Goal: Task Accomplishment & Management: Manage account settings

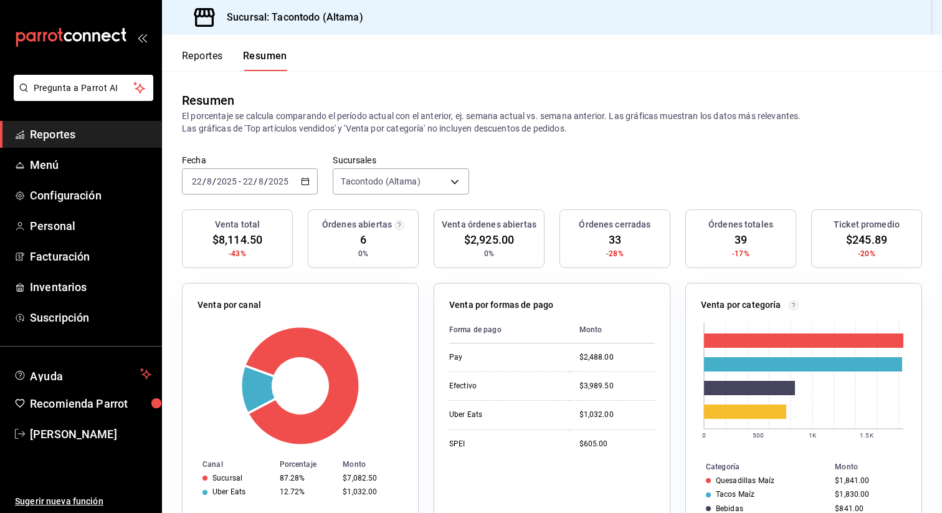
scroll to position [20, 0]
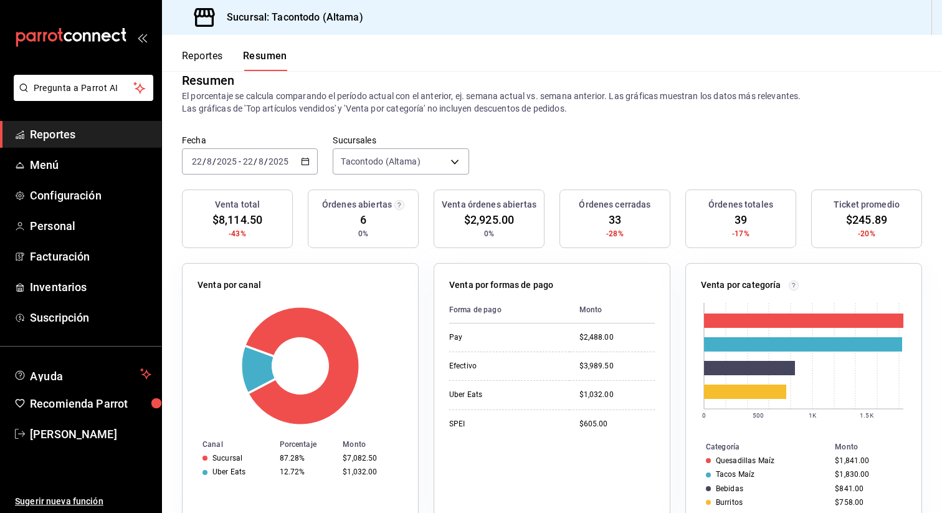
click at [261, 165] on input "8" at bounding box center [261, 161] width 6 height 10
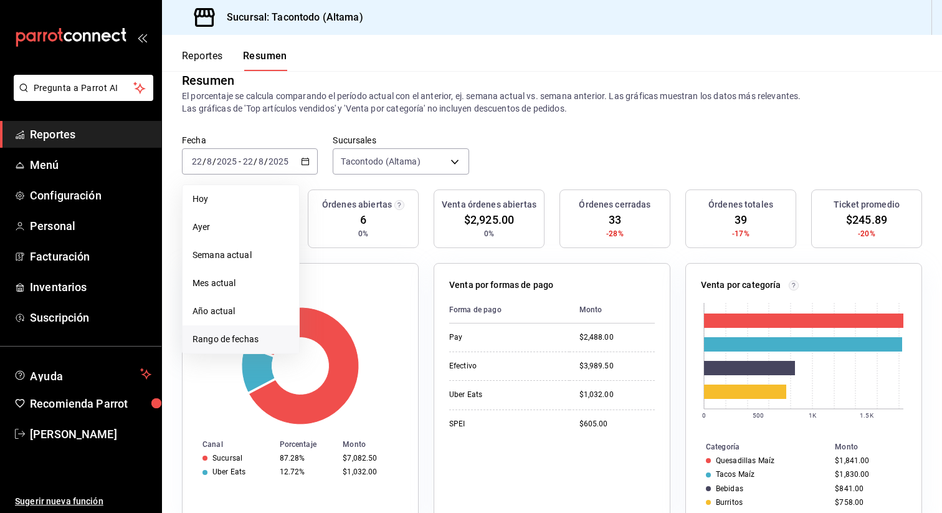
click at [222, 335] on span "Rango de fechas" at bounding box center [241, 339] width 97 height 13
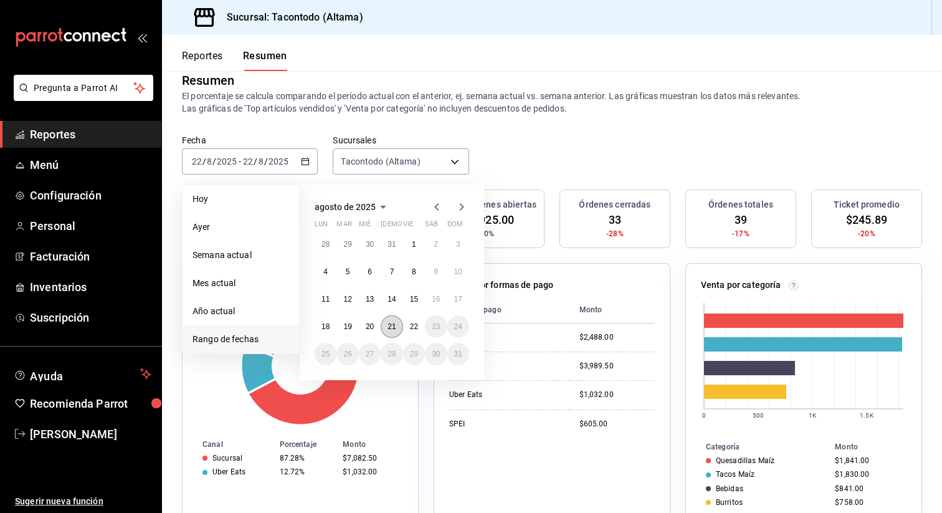
click at [389, 325] on abbr "21" at bounding box center [392, 326] width 8 height 9
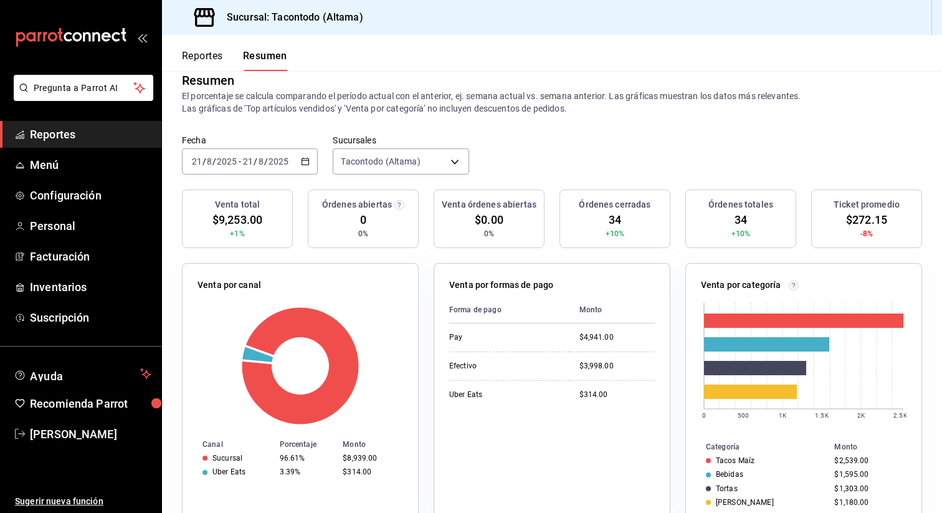
click at [191, 52] on button "Reportes" at bounding box center [202, 60] width 41 height 21
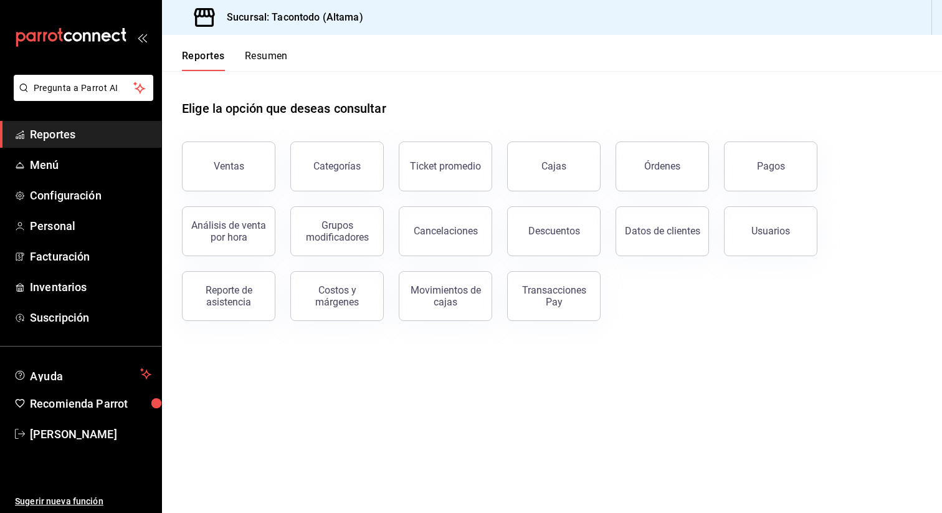
click at [723, 165] on div "Pagos" at bounding box center [763, 159] width 108 height 65
click at [758, 158] on button "Pagos" at bounding box center [770, 166] width 93 height 50
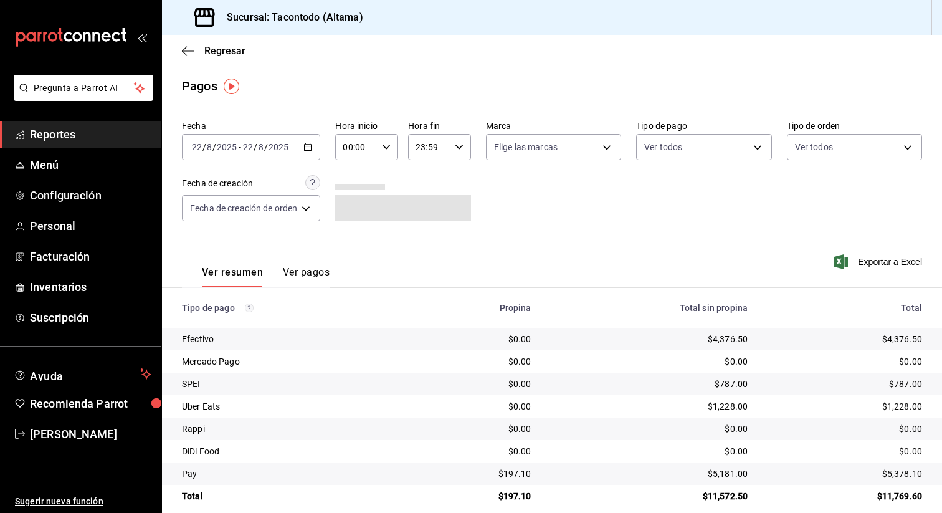
click at [308, 148] on icon "button" at bounding box center [308, 147] width 9 height 9
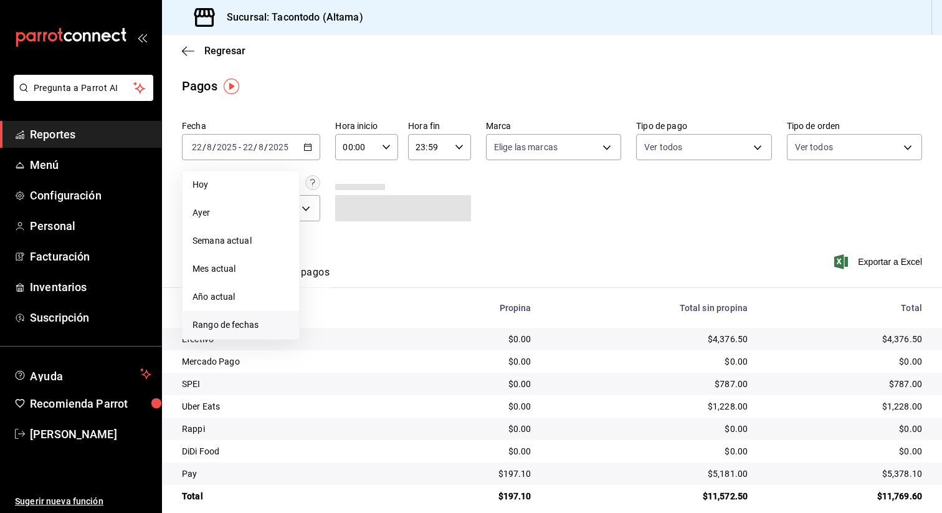
click at [248, 323] on span "Rango de fechas" at bounding box center [241, 324] width 97 height 13
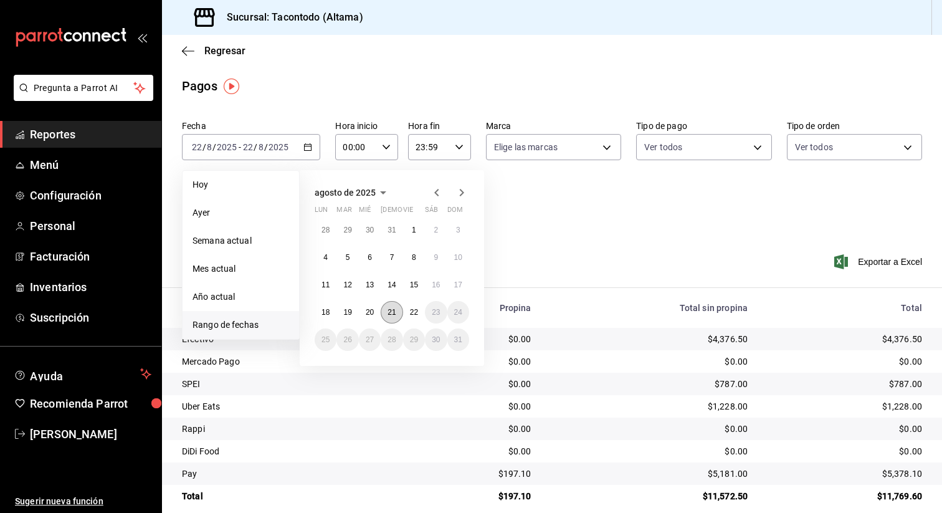
click at [397, 309] on button "21" at bounding box center [392, 312] width 22 height 22
click at [390, 312] on abbr "21" at bounding box center [392, 312] width 8 height 9
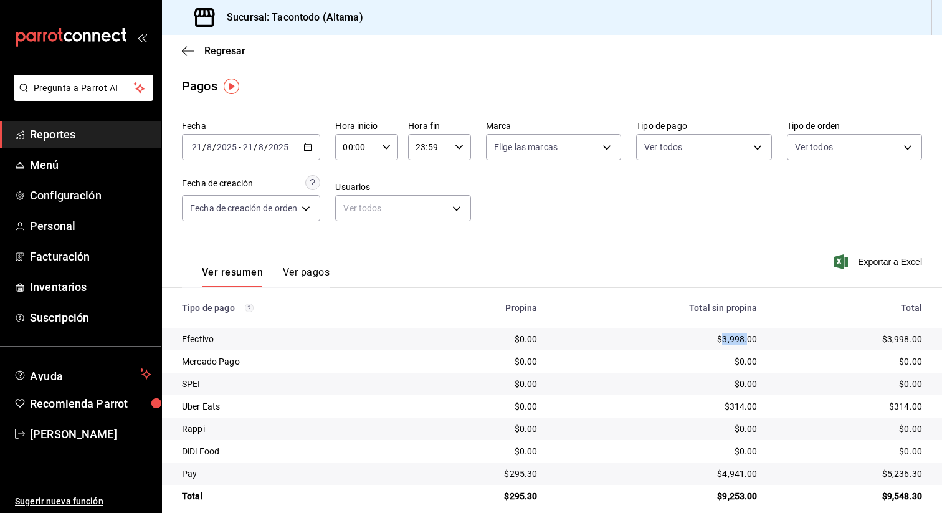
drag, startPoint x: 722, startPoint y: 341, endPoint x: 748, endPoint y: 341, distance: 26.2
click at [748, 341] on div "$3,998.00" at bounding box center [657, 339] width 200 height 12
copy div "3,998."
drag, startPoint x: 729, startPoint y: 407, endPoint x: 748, endPoint y: 406, distance: 20.0
click at [748, 406] on div "$314.00" at bounding box center [657, 406] width 200 height 12
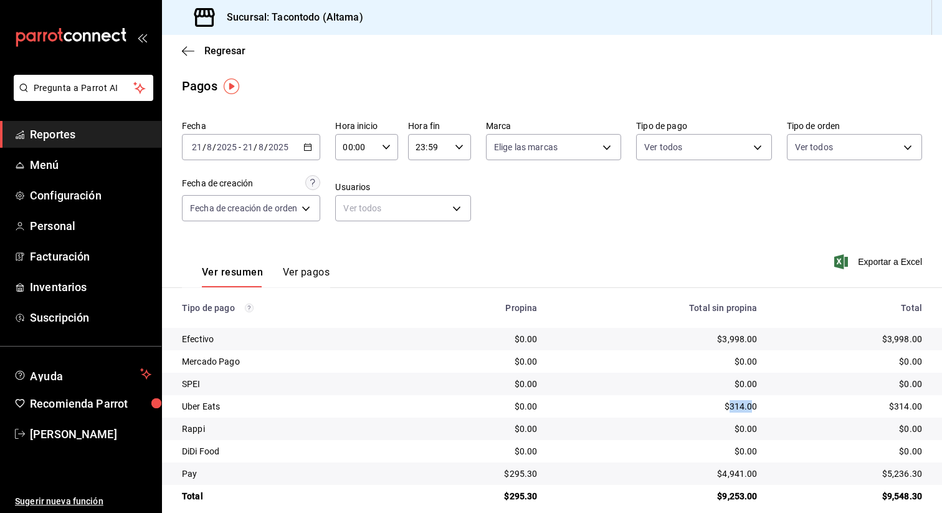
copy div "314.0"
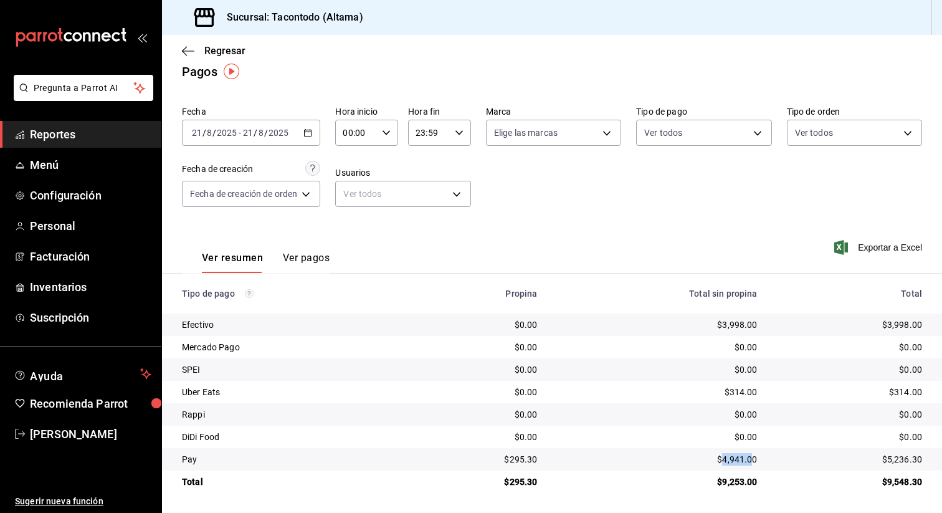
drag, startPoint x: 722, startPoint y: 458, endPoint x: 750, endPoint y: 457, distance: 28.1
click at [750, 457] on div "$4,941.00" at bounding box center [657, 459] width 200 height 12
copy div "4,941.0"
click at [317, 132] on div "[DATE] [DATE] - [DATE] [DATE]" at bounding box center [251, 133] width 138 height 26
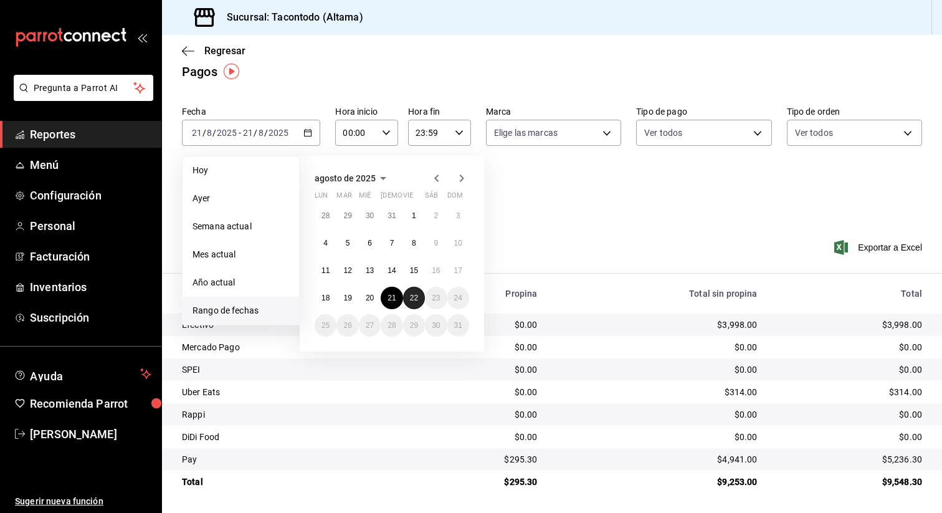
click at [418, 291] on button "22" at bounding box center [414, 298] width 22 height 22
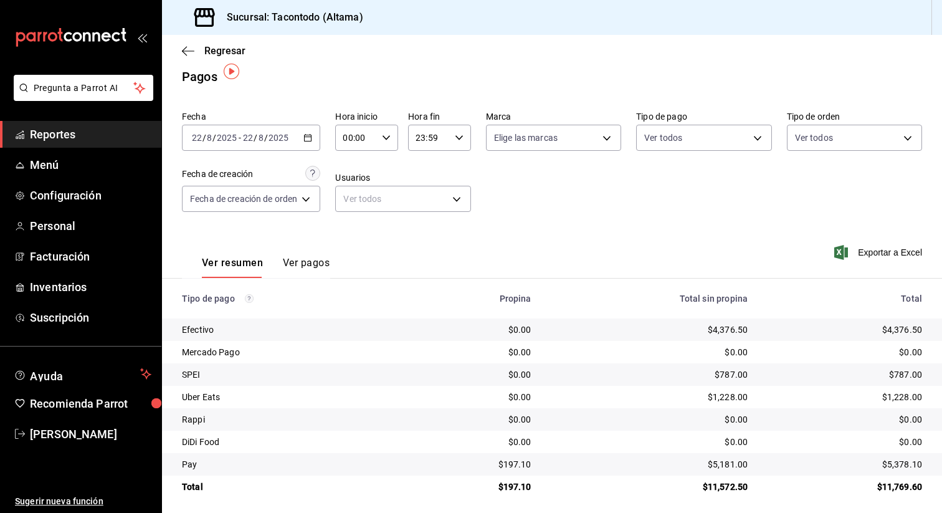
scroll to position [14, 0]
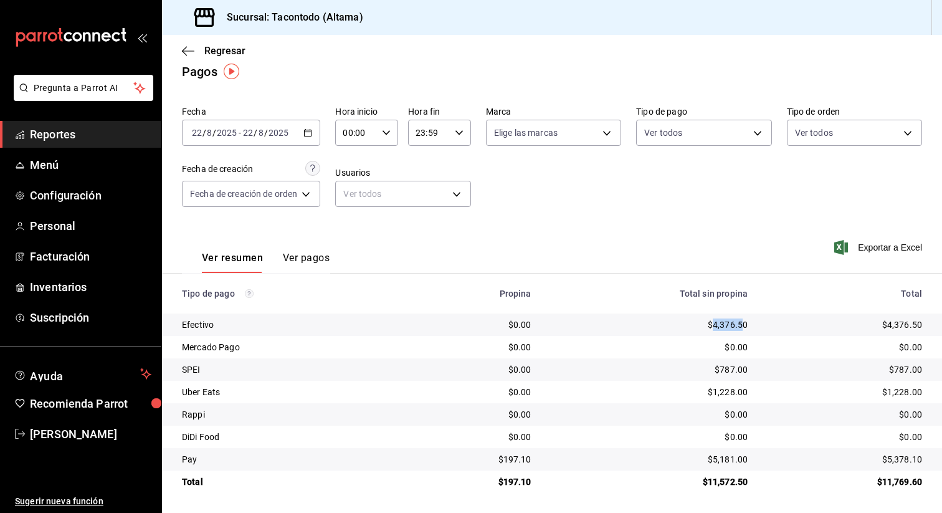
drag, startPoint x: 714, startPoint y: 326, endPoint x: 740, endPoint y: 326, distance: 26.2
click at [740, 326] on div "$4,376.50" at bounding box center [650, 324] width 197 height 12
copy div "4,376.5"
drag, startPoint x: 720, startPoint y: 371, endPoint x: 741, endPoint y: 370, distance: 20.6
click at [741, 370] on div "$787.00" at bounding box center [650, 369] width 197 height 12
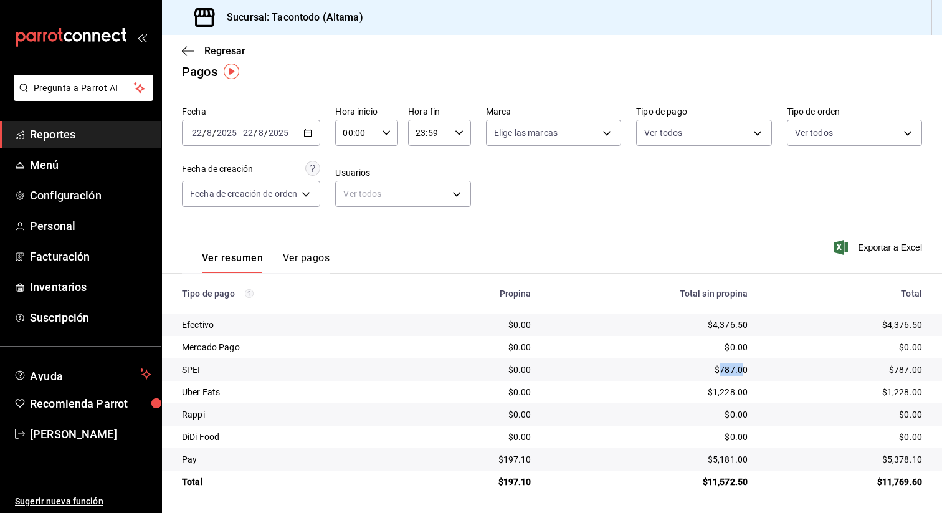
copy div "787.0"
drag, startPoint x: 713, startPoint y: 458, endPoint x: 739, endPoint y: 458, distance: 26.2
click at [739, 458] on div "$5,181.00" at bounding box center [650, 459] width 197 height 12
copy div "5,181.0"
drag, startPoint x: 712, startPoint y: 395, endPoint x: 739, endPoint y: 391, distance: 27.1
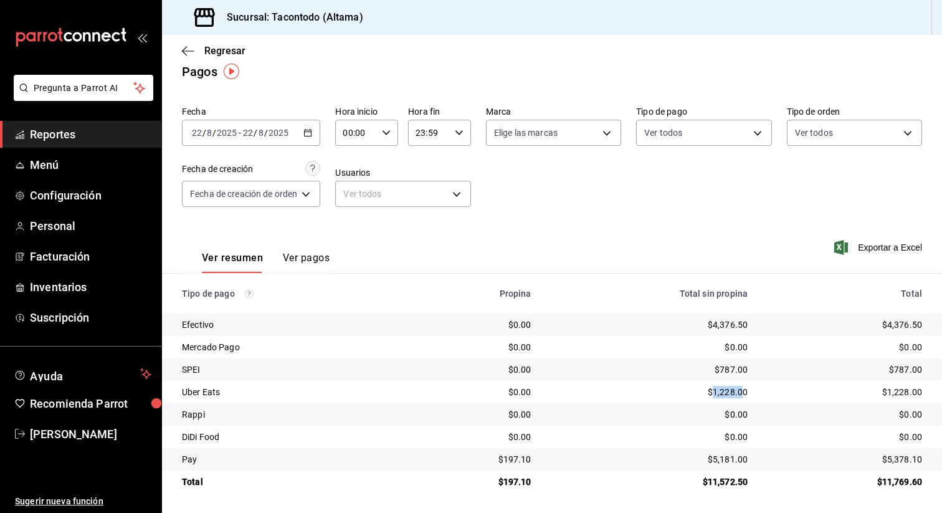
click at [739, 391] on div "$1,228.00" at bounding box center [650, 392] width 197 height 12
copy div "1,228.0"
click at [31, 173] on link "Menú" at bounding box center [80, 164] width 161 height 27
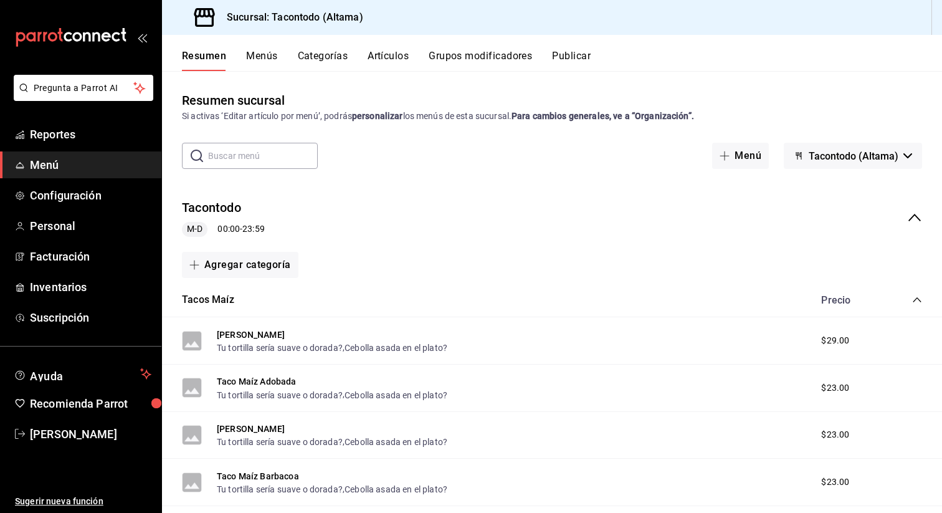
click at [921, 220] on icon "collapse-menu-row" at bounding box center [914, 217] width 15 height 15
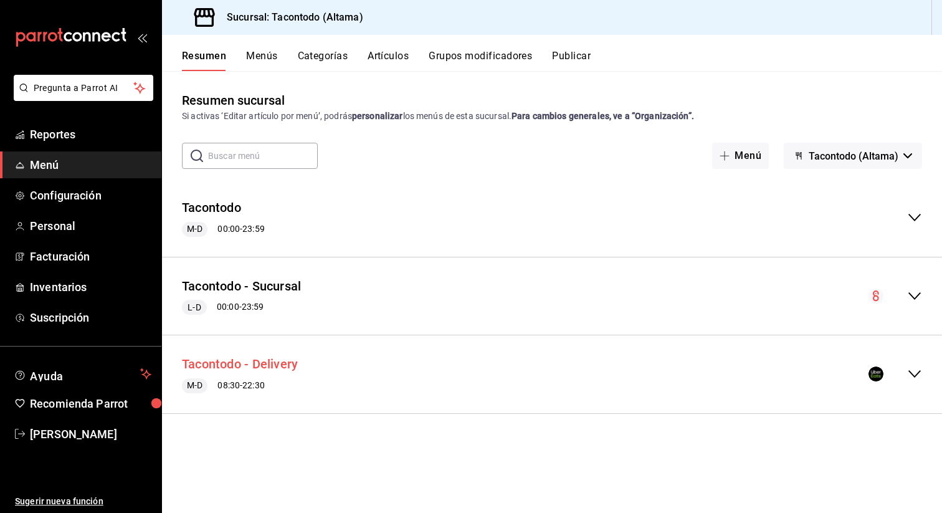
click at [257, 365] on button "Tacontodo - Delivery" at bounding box center [240, 364] width 116 height 18
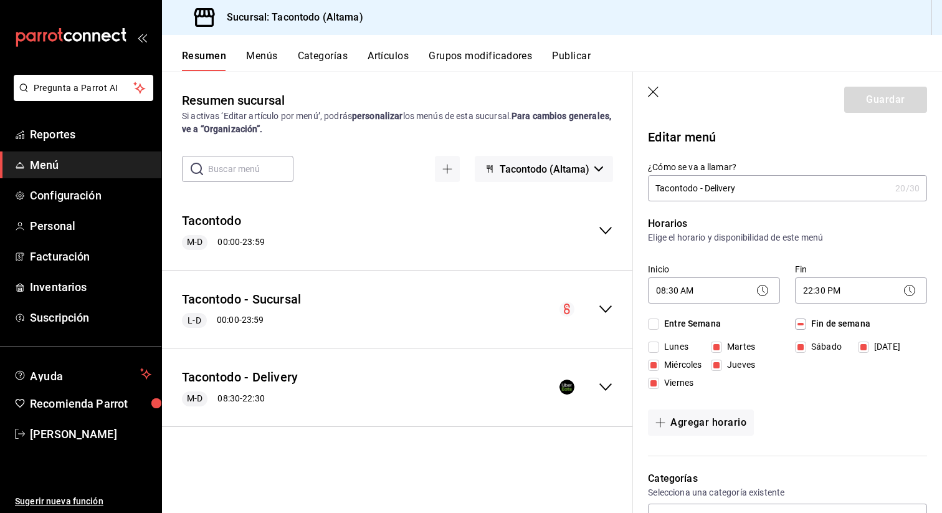
click at [715, 348] on input "Martes" at bounding box center [716, 347] width 11 height 11
checkbox input "false"
click at [657, 367] on input "Miércoles" at bounding box center [653, 365] width 11 height 11
checkbox input "false"
click at [653, 383] on input "Viernes" at bounding box center [653, 383] width 11 height 11
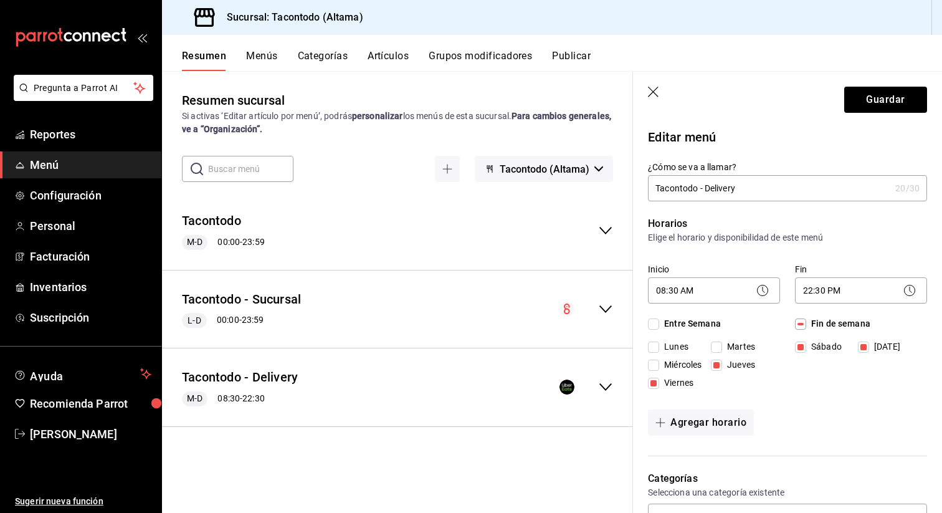
checkbox input "false"
click at [720, 363] on input "Jueves" at bounding box center [716, 365] width 11 height 11
checkbox input "false"
click at [804, 345] on input "Sábado" at bounding box center [800, 347] width 11 height 11
checkbox input "false"
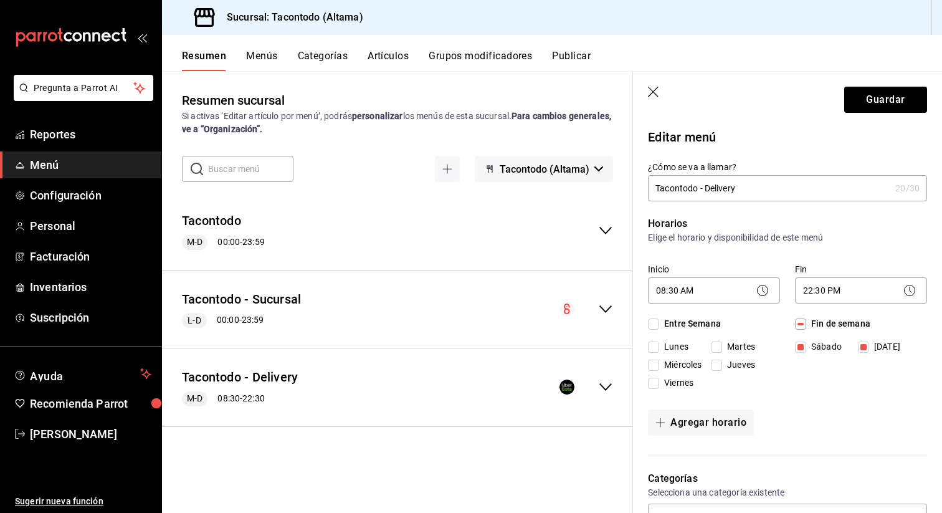
checkbox input "false"
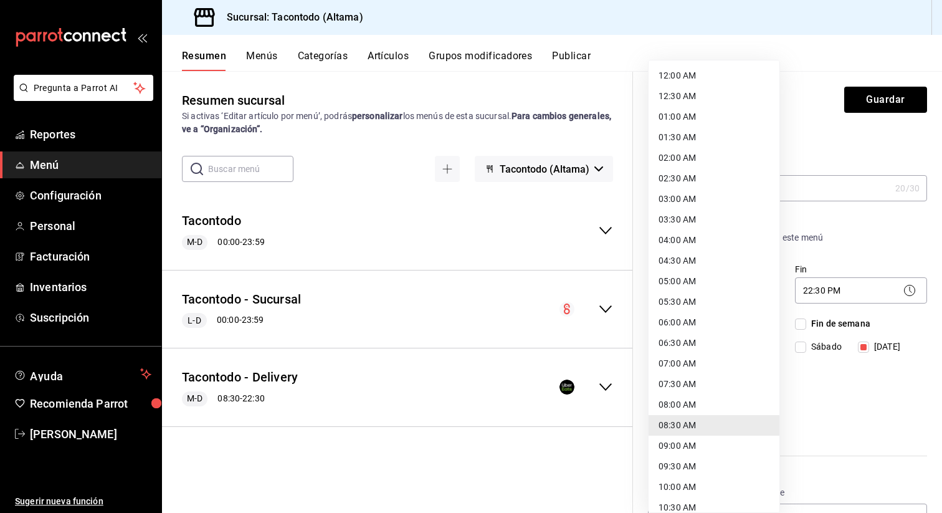
click at [704, 291] on body "Pregunta a Parrot AI Reportes Menú Configuración Personal Facturación Inventari…" at bounding box center [471, 256] width 942 height 513
click at [697, 234] on li "04:00 AM" at bounding box center [714, 240] width 131 height 21
type input "04:00"
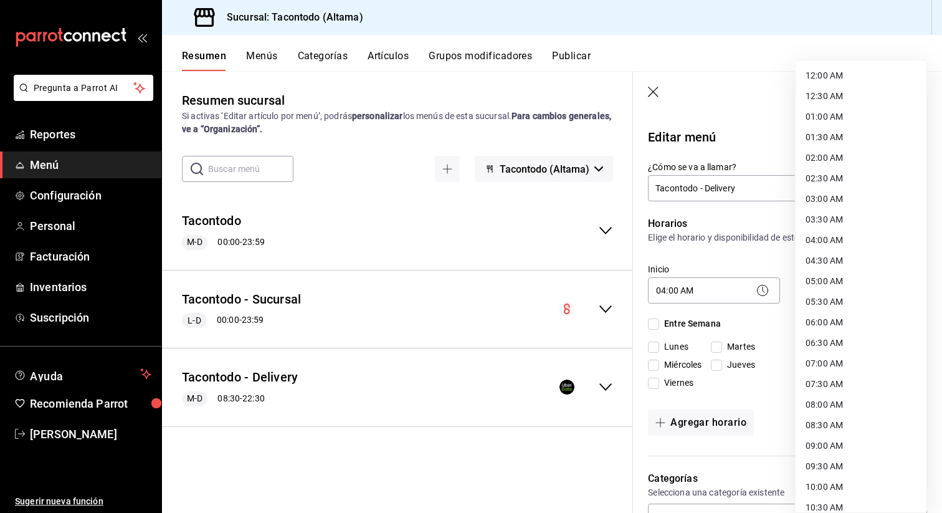
scroll to position [566, 0]
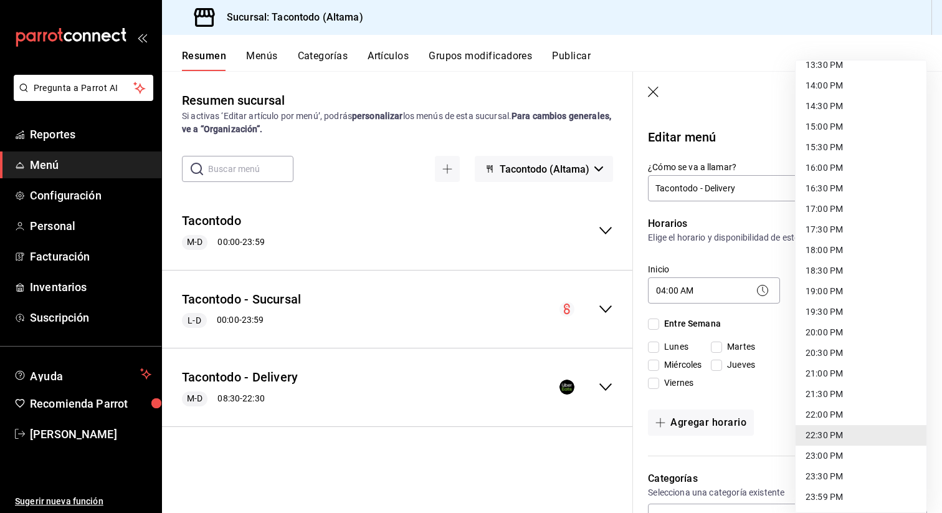
click at [846, 285] on body "Pregunta a Parrot AI Reportes Menú Configuración Personal Facturación Inventari…" at bounding box center [471, 256] width 942 height 513
click at [856, 251] on li "04:30 AM" at bounding box center [861, 251] width 131 height 21
type input "04:30"
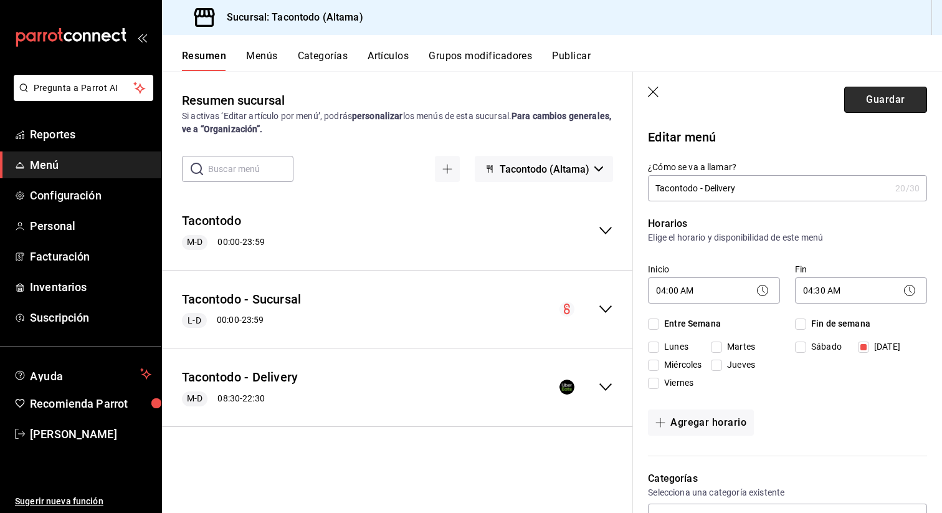
click at [899, 108] on button "Guardar" at bounding box center [885, 100] width 83 height 26
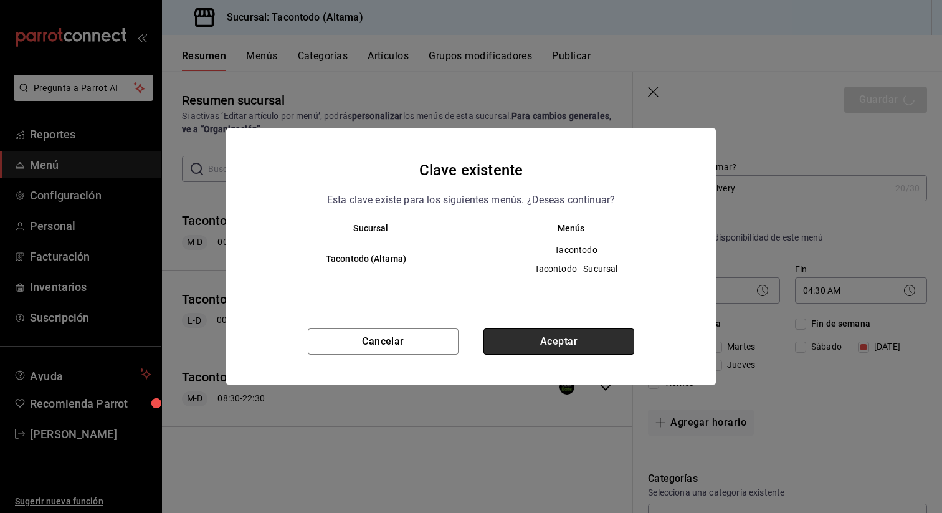
click at [569, 348] on button "Aceptar" at bounding box center [559, 341] width 151 height 26
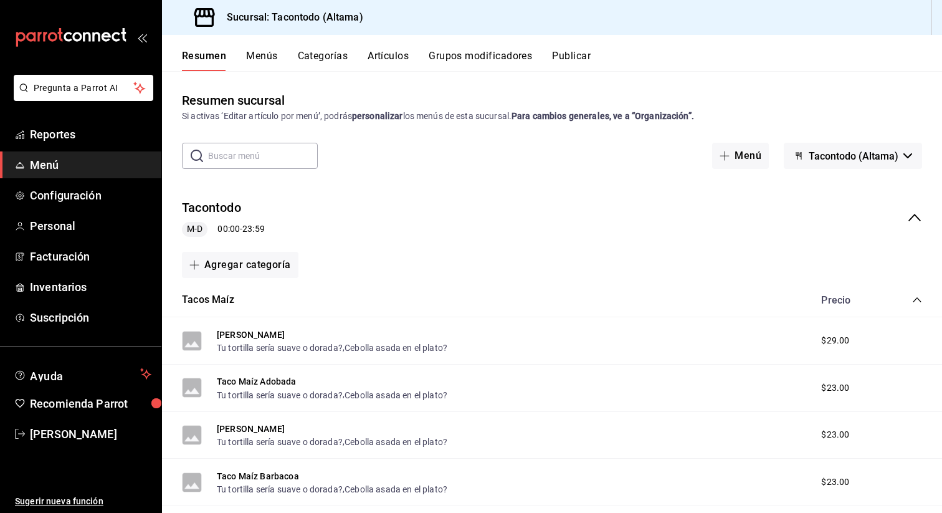
click at [219, 59] on button "Resumen" at bounding box center [204, 60] width 44 height 21
click at [291, 55] on div "Resumen Menús Categorías Artículos Grupos modificadores Publicar" at bounding box center [562, 60] width 760 height 21
click at [269, 55] on button "Menús" at bounding box center [261, 60] width 31 height 21
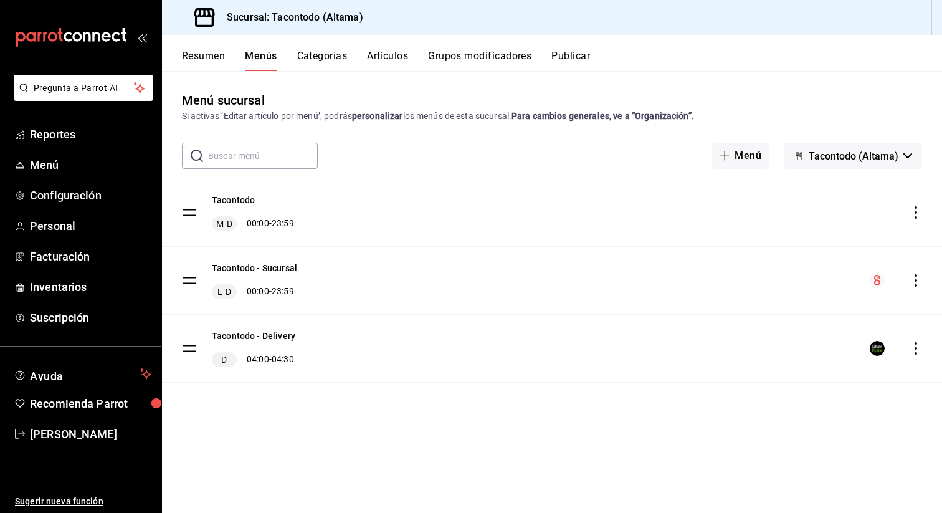
click at [917, 356] on div "Tacontodo - Delivery D 04:00 - 04:30" at bounding box center [552, 348] width 780 height 67
click at [917, 351] on icon "actions" at bounding box center [916, 348] width 12 height 12
click at [822, 452] on span "Eliminar solo menú" at bounding box center [818, 453] width 152 height 13
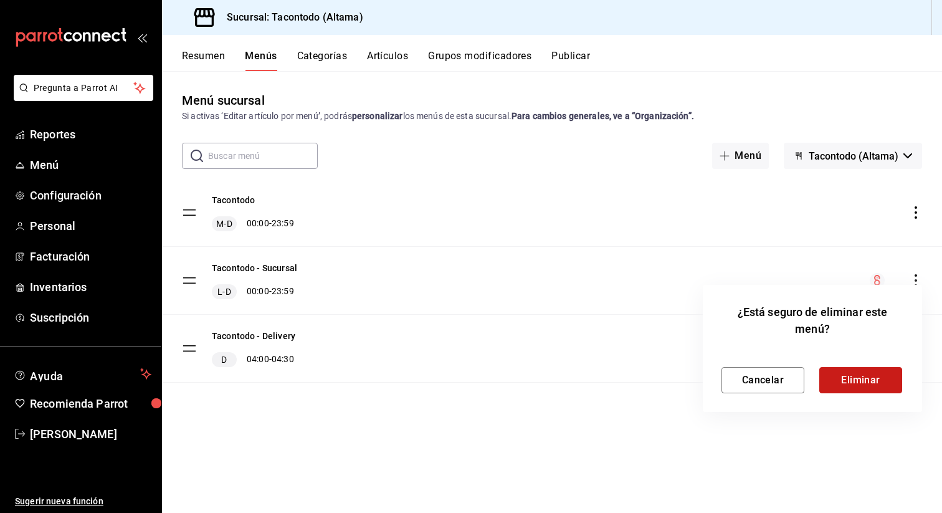
click at [849, 383] on button "Eliminar" at bounding box center [861, 380] width 83 height 26
